Goal: Task Accomplishment & Management: Complete application form

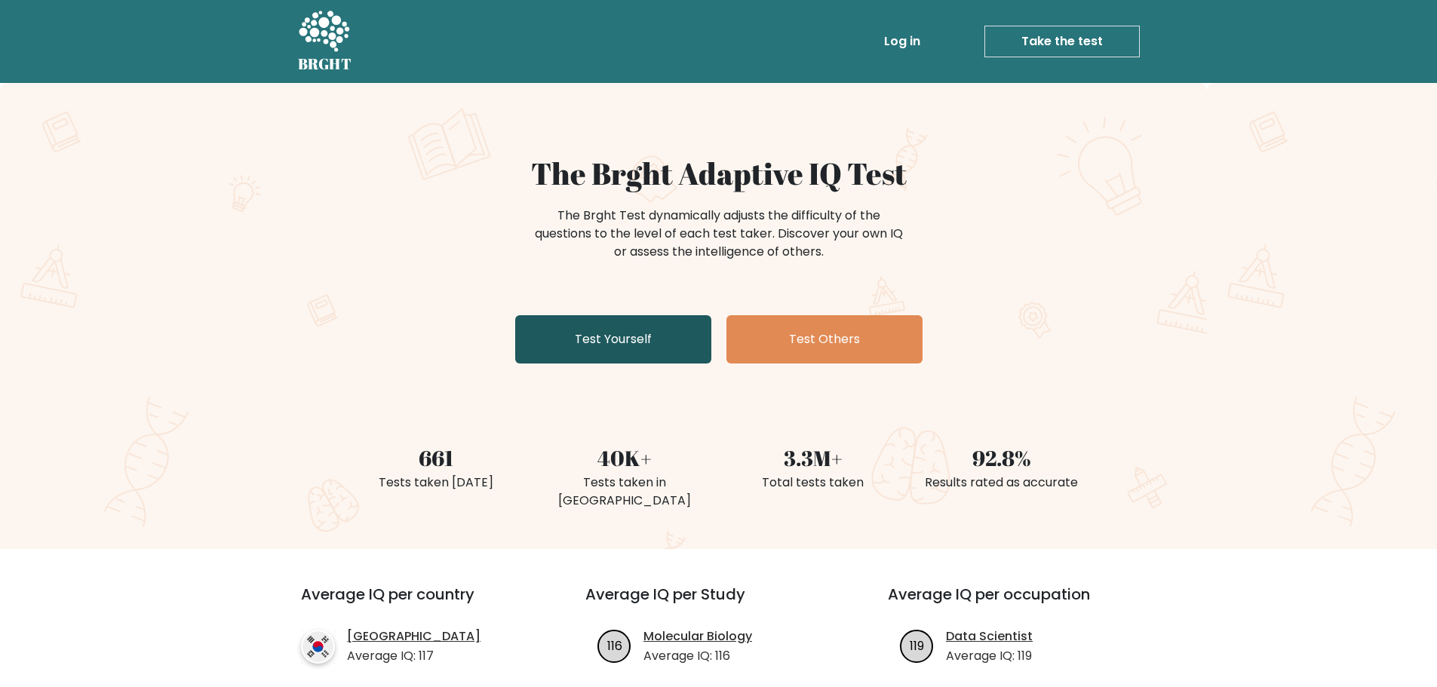
click at [609, 339] on link "Test Yourself" at bounding box center [613, 339] width 196 height 48
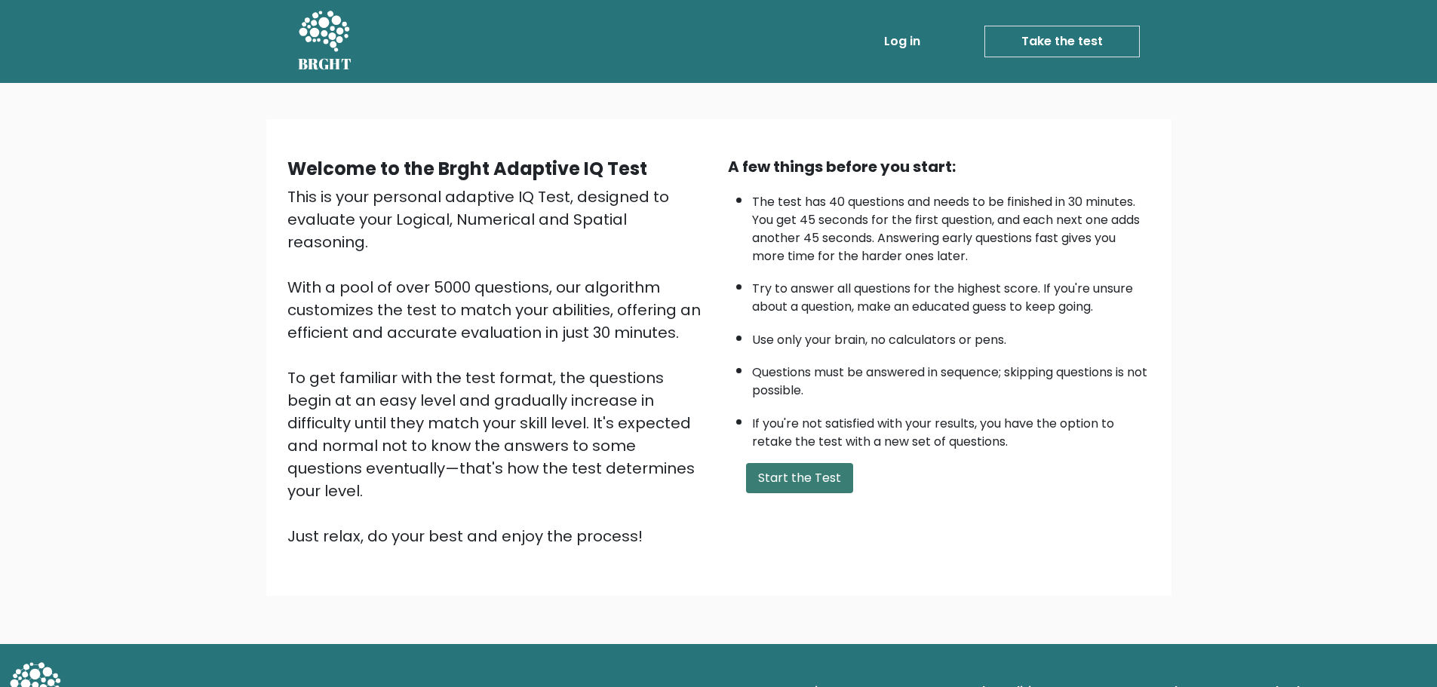
click at [762, 474] on button "Start the Test" at bounding box center [799, 478] width 107 height 30
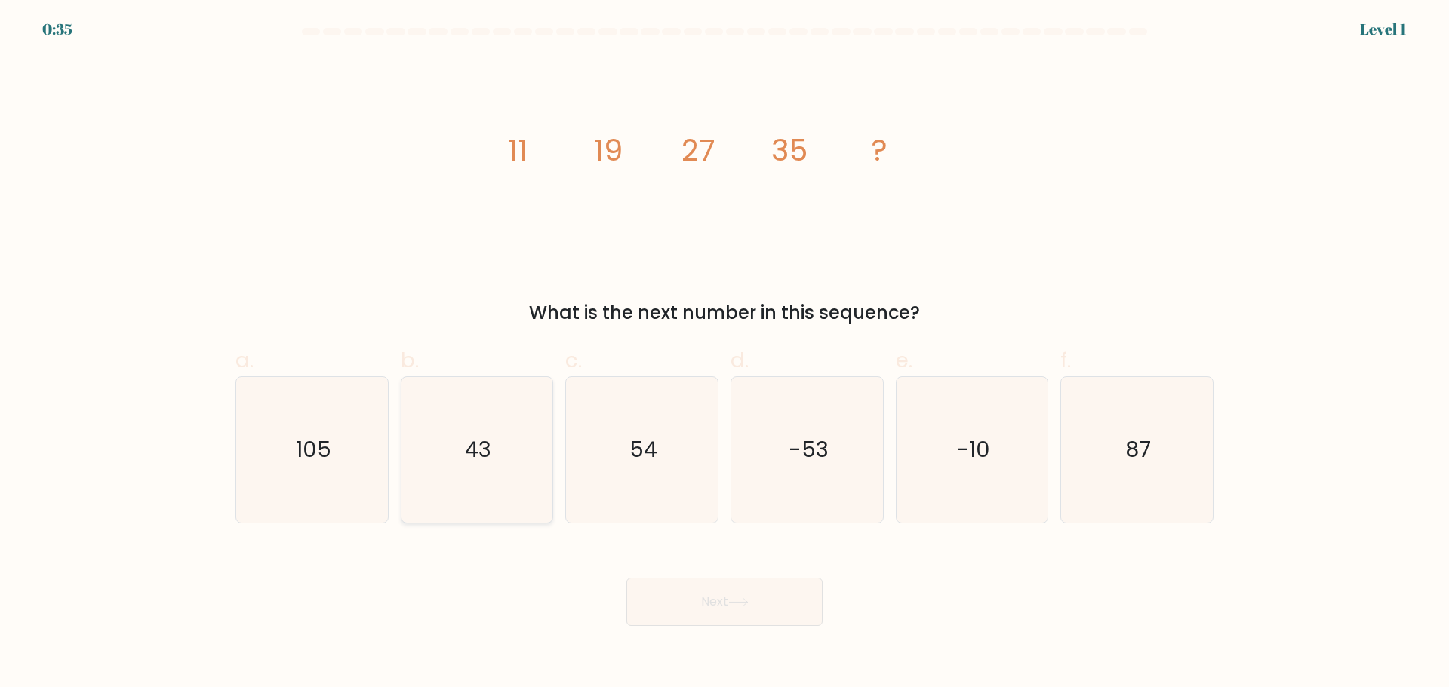
click at [484, 447] on text "43" at bounding box center [478, 450] width 26 height 30
click at [724, 354] on input "b. 43" at bounding box center [724, 349] width 1 height 10
radio input "true"
click at [721, 606] on button "Next" at bounding box center [724, 602] width 196 height 48
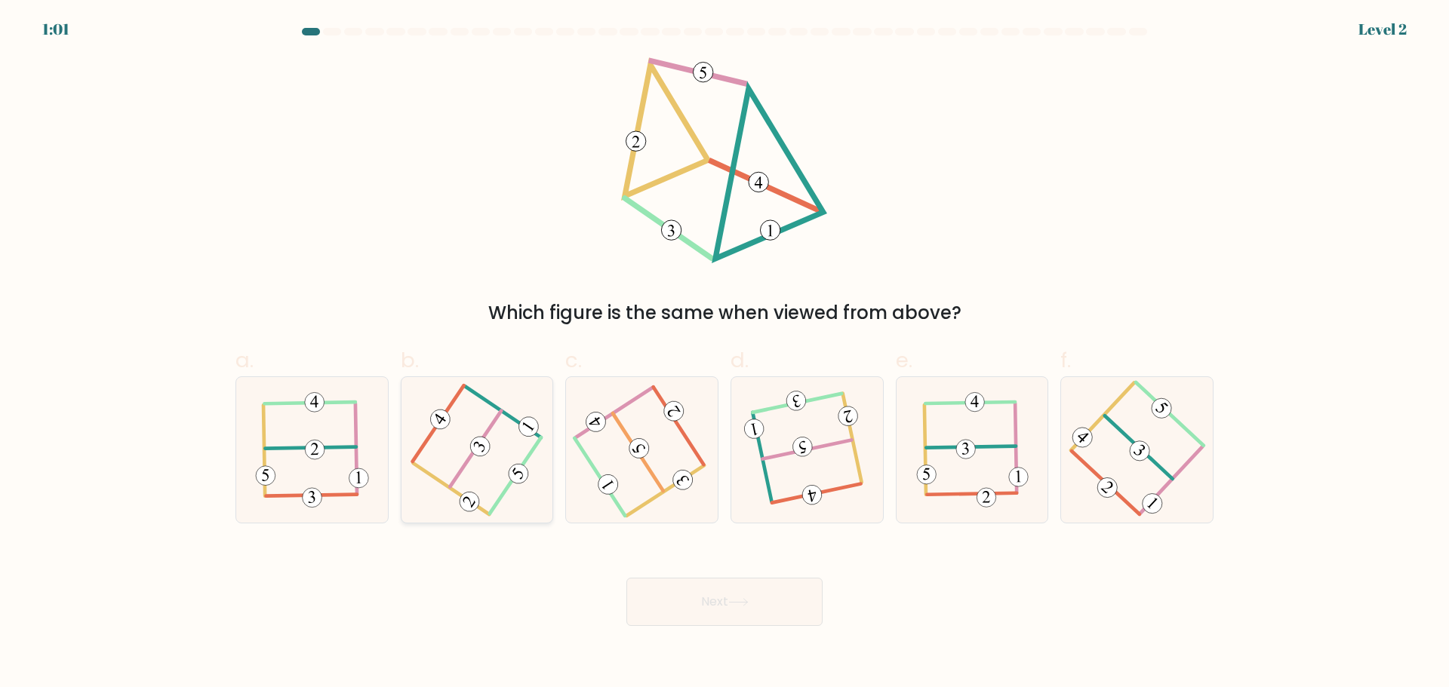
click at [461, 454] on icon at bounding box center [476, 450] width 115 height 116
click at [724, 354] on input "b." at bounding box center [724, 349] width 1 height 10
radio input "true"
click at [695, 595] on button "Next" at bounding box center [724, 602] width 196 height 48
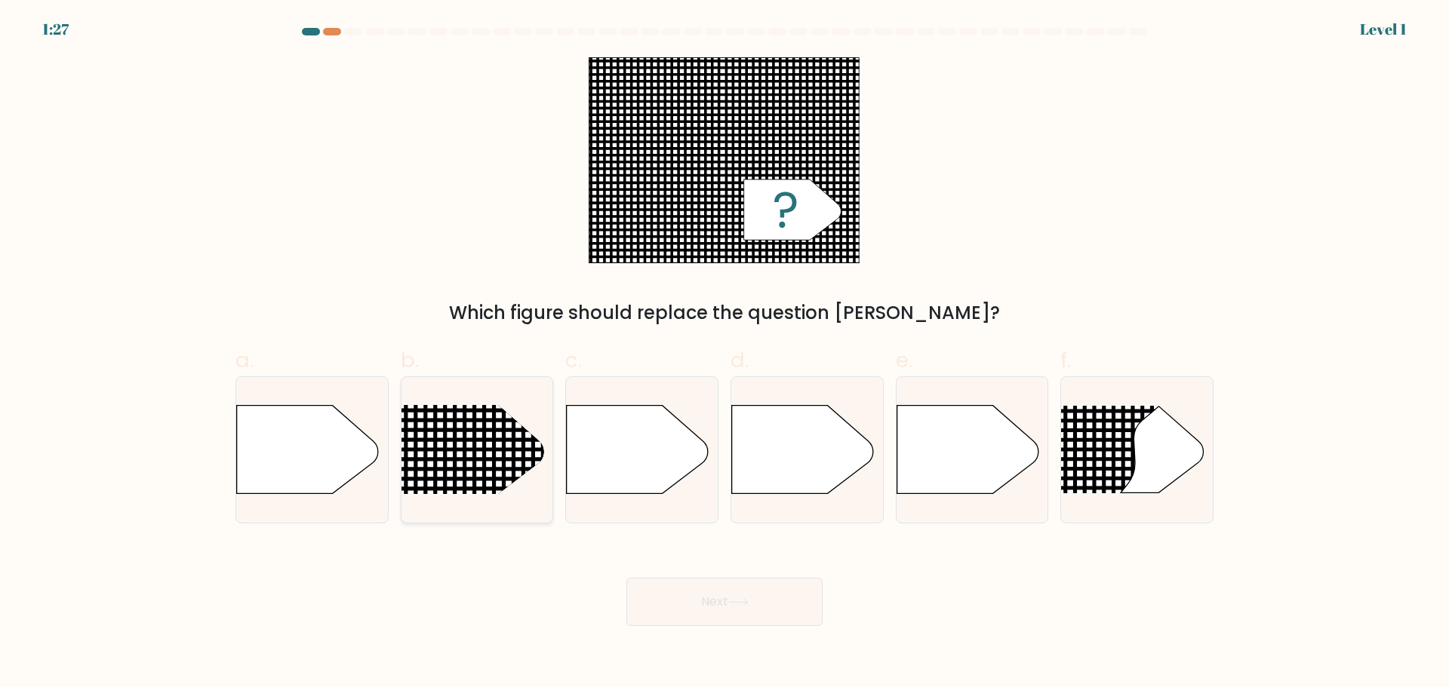
click at [517, 453] on rect at bounding box center [373, 378] width 394 height 300
click at [724, 354] on input "b." at bounding box center [724, 349] width 1 height 10
radio input "true"
click at [746, 625] on button "Next" at bounding box center [724, 602] width 196 height 48
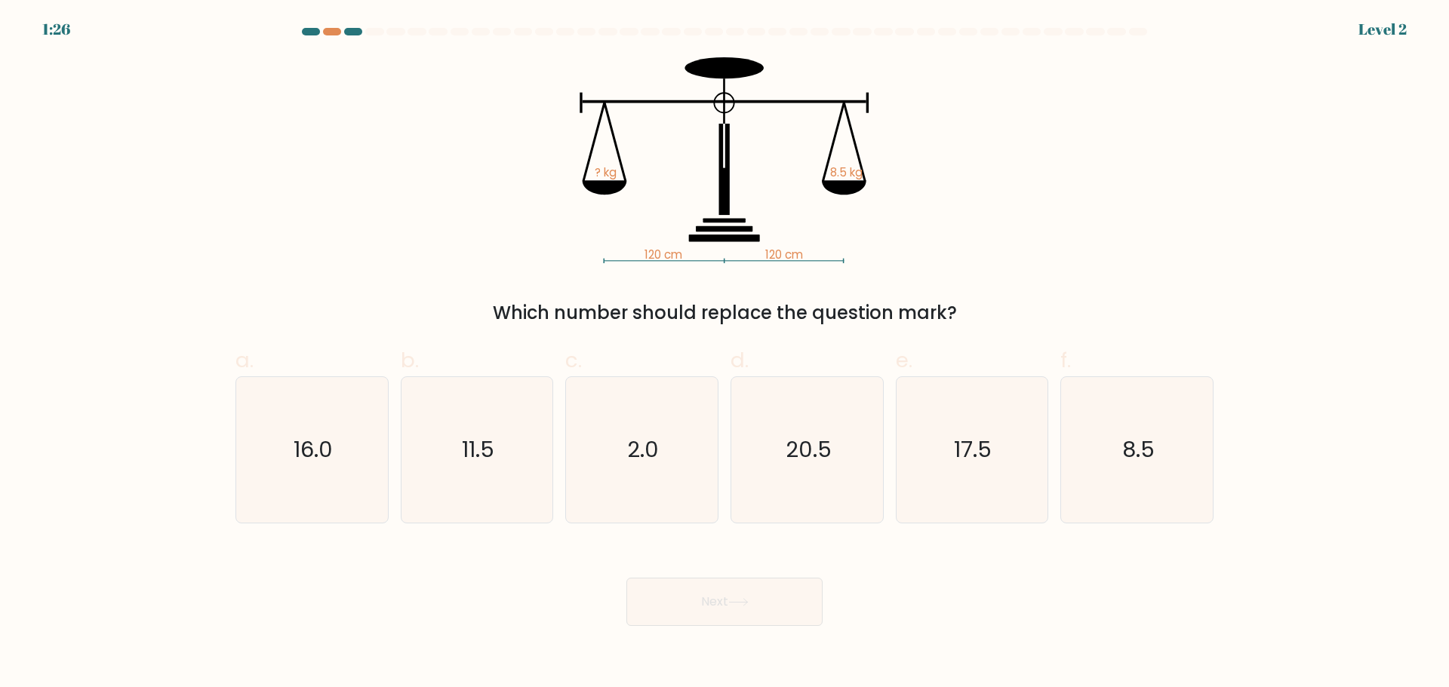
click at [717, 596] on button "Next" at bounding box center [724, 602] width 196 height 48
click at [1182, 431] on icon "8.5" at bounding box center [1137, 450] width 146 height 146
click at [725, 354] on input "f. 8.5" at bounding box center [724, 349] width 1 height 10
radio input "true"
click at [739, 631] on body "2:03 Level 2" at bounding box center [724, 343] width 1449 height 687
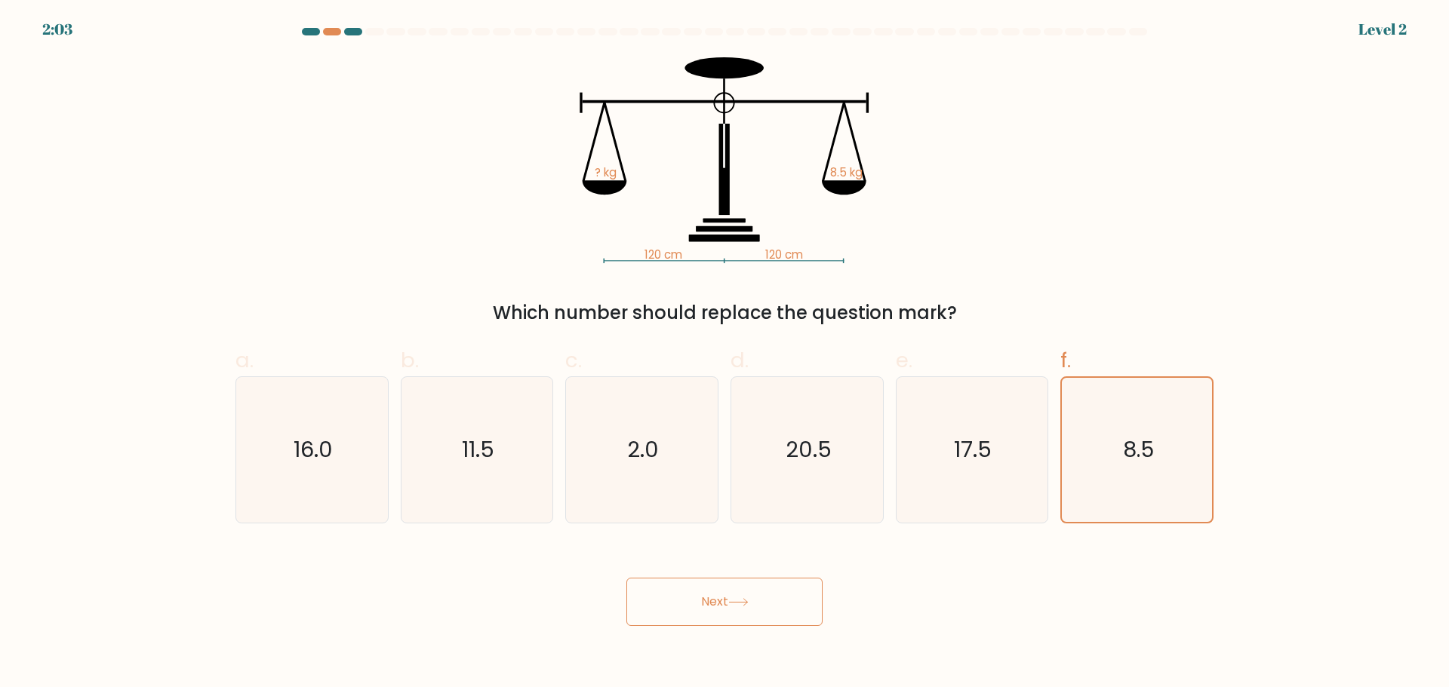
click at [745, 610] on button "Next" at bounding box center [724, 602] width 196 height 48
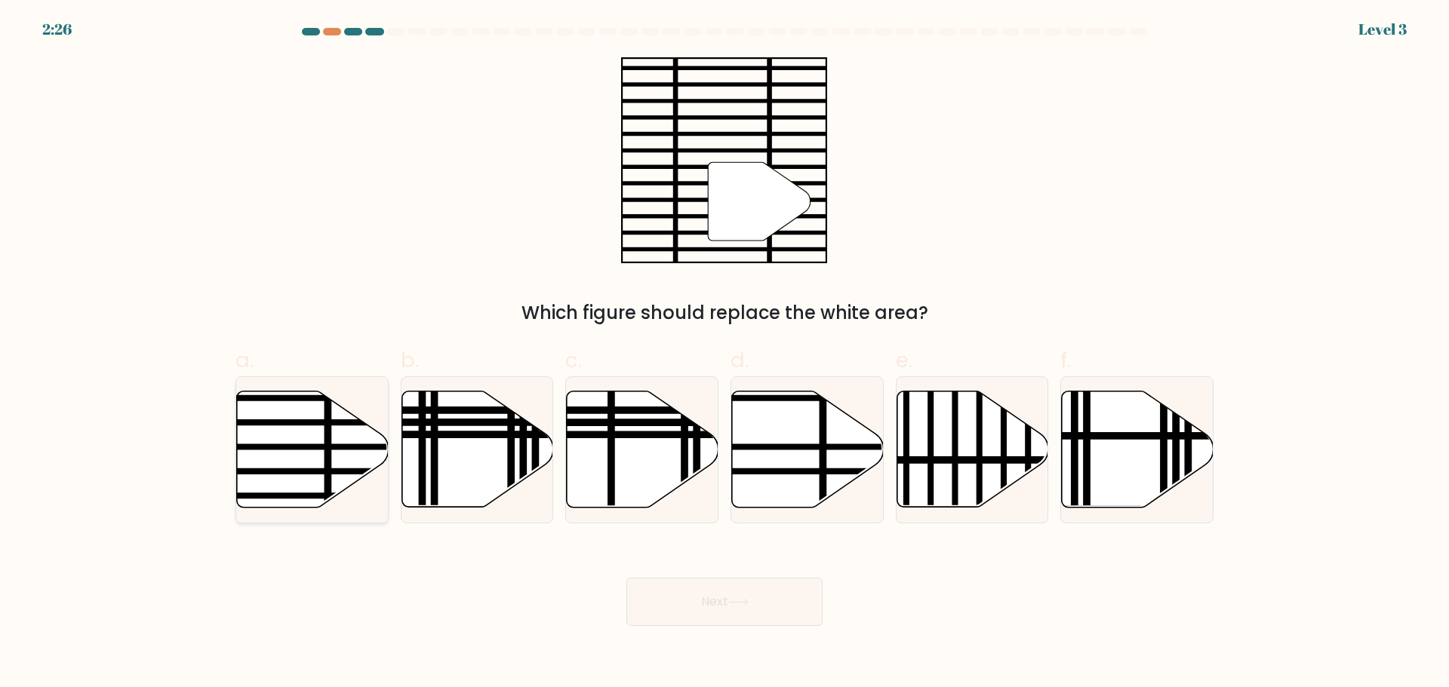
click at [327, 467] on line at bounding box center [327, 388] width 0 height 306
click at [724, 354] on input "a." at bounding box center [724, 349] width 1 height 10
radio input "true"
click at [754, 593] on button "Next" at bounding box center [724, 602] width 196 height 48
